Goal: Information Seeking & Learning: Understand process/instructions

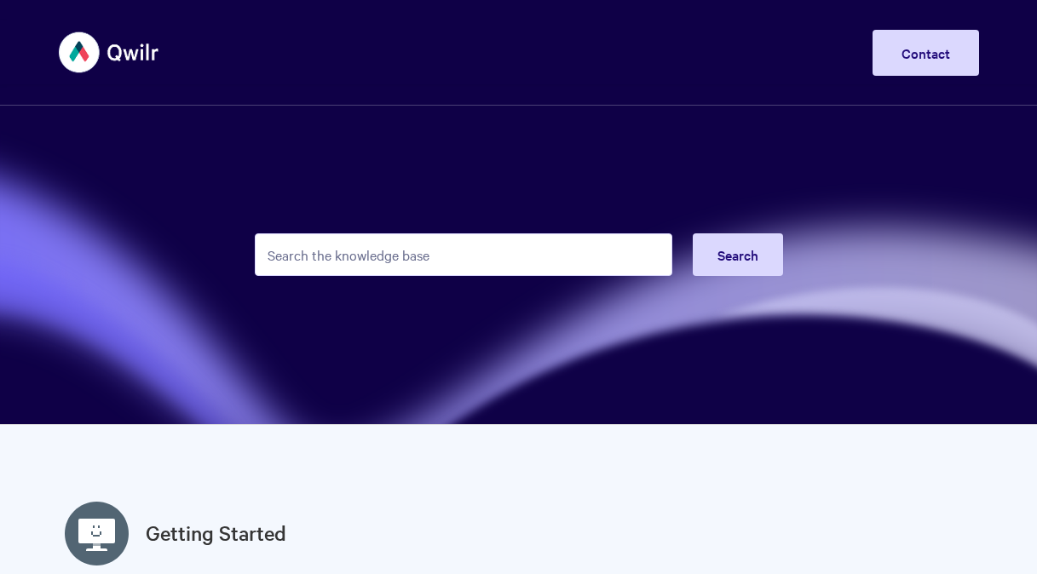
click at [419, 269] on input "Search the knowledge base" at bounding box center [463, 254] width 417 height 43
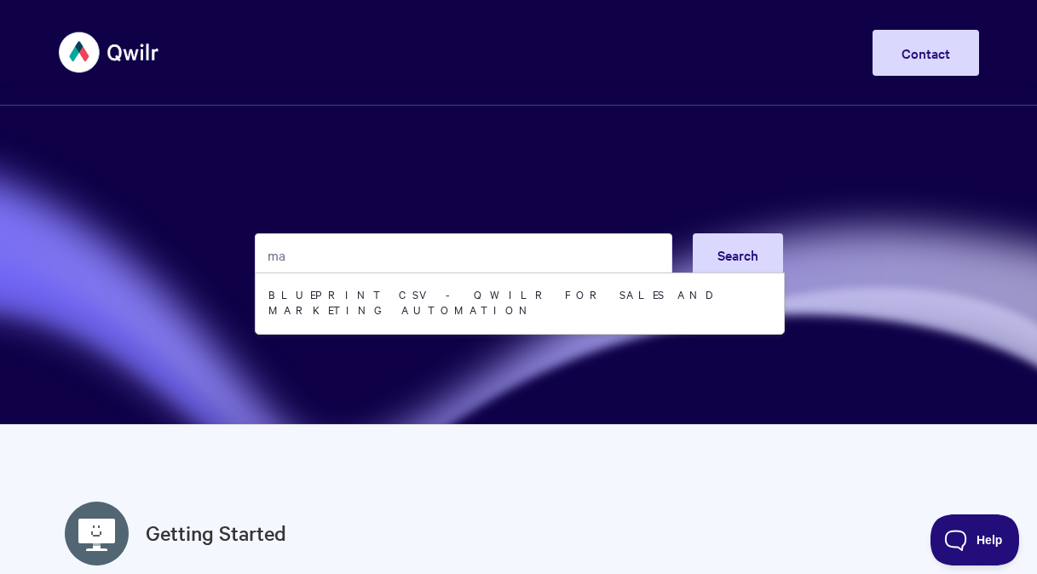
type input "m"
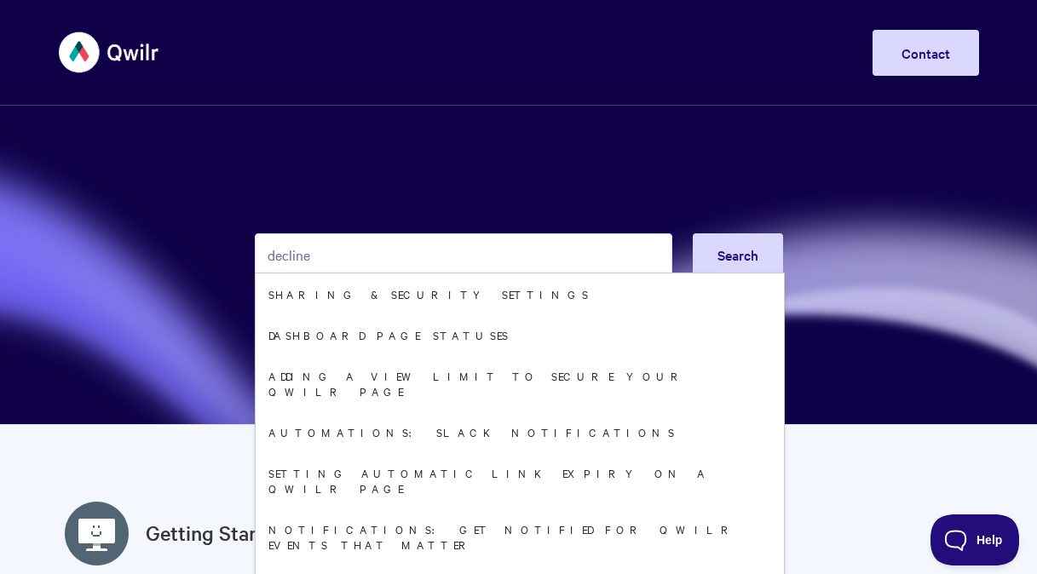
type input "decline"
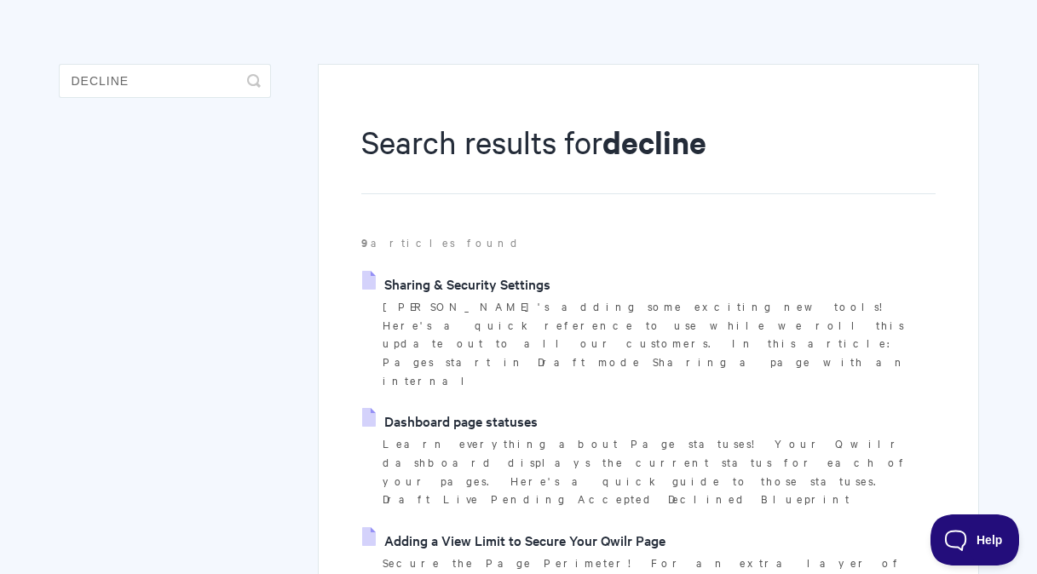
scroll to position [105, 0]
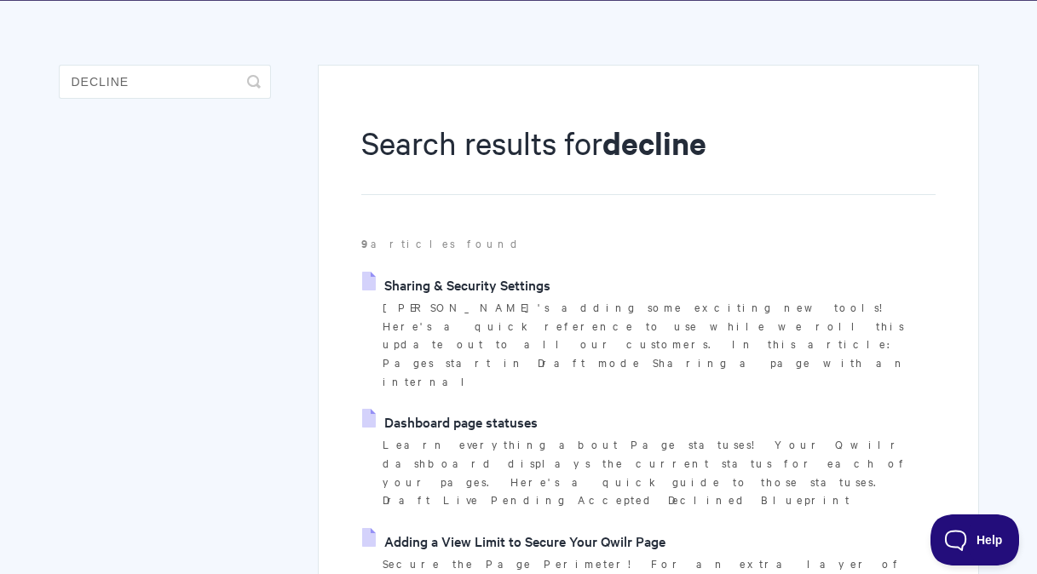
click at [497, 282] on link "Sharing & Security Settings" at bounding box center [456, 285] width 188 height 26
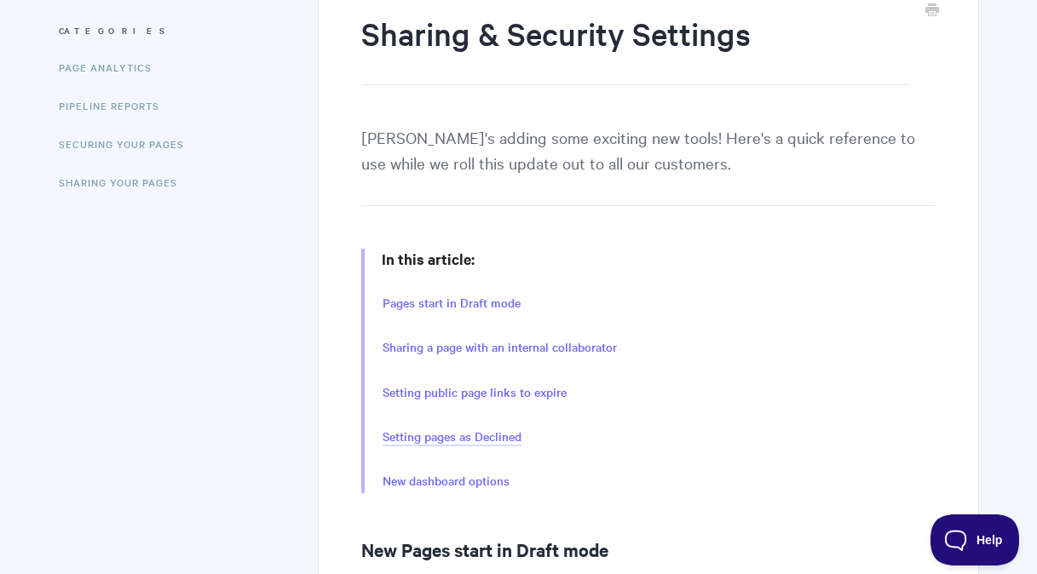
click at [487, 436] on link "Setting pages as Declined" at bounding box center [451, 437] width 139 height 19
